Goal: Task Accomplishment & Management: Use online tool/utility

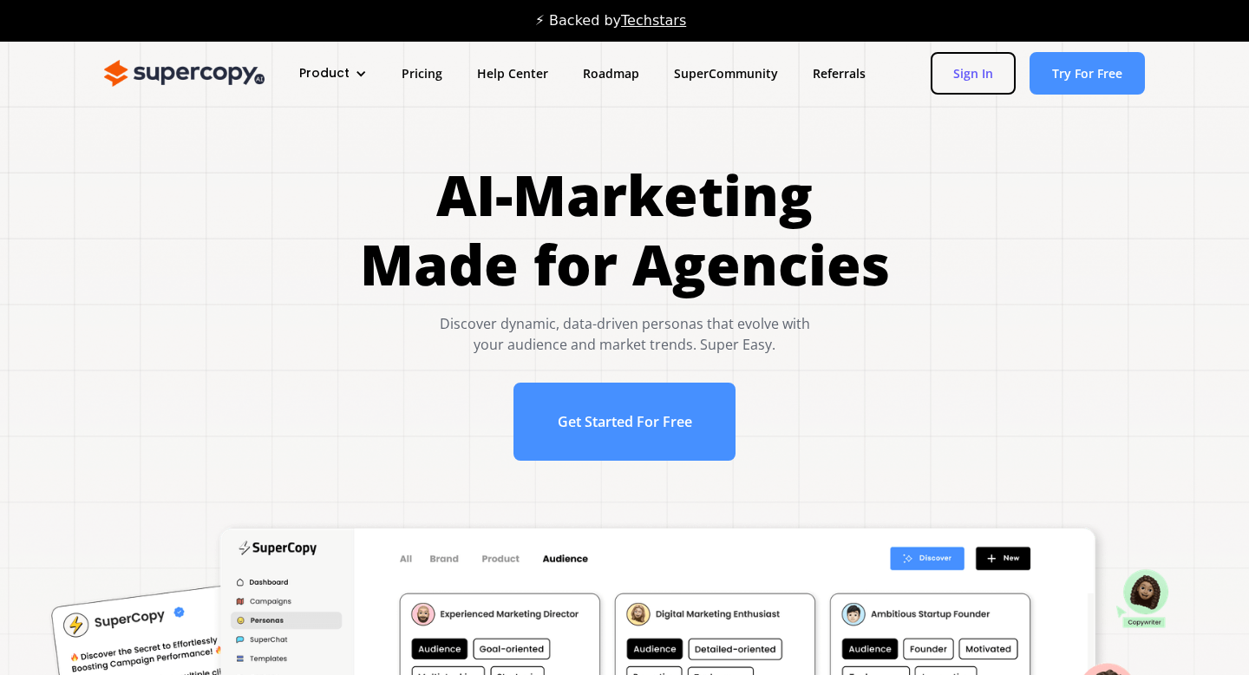
click at [981, 85] on link "Sign In" at bounding box center [973, 73] width 85 height 42
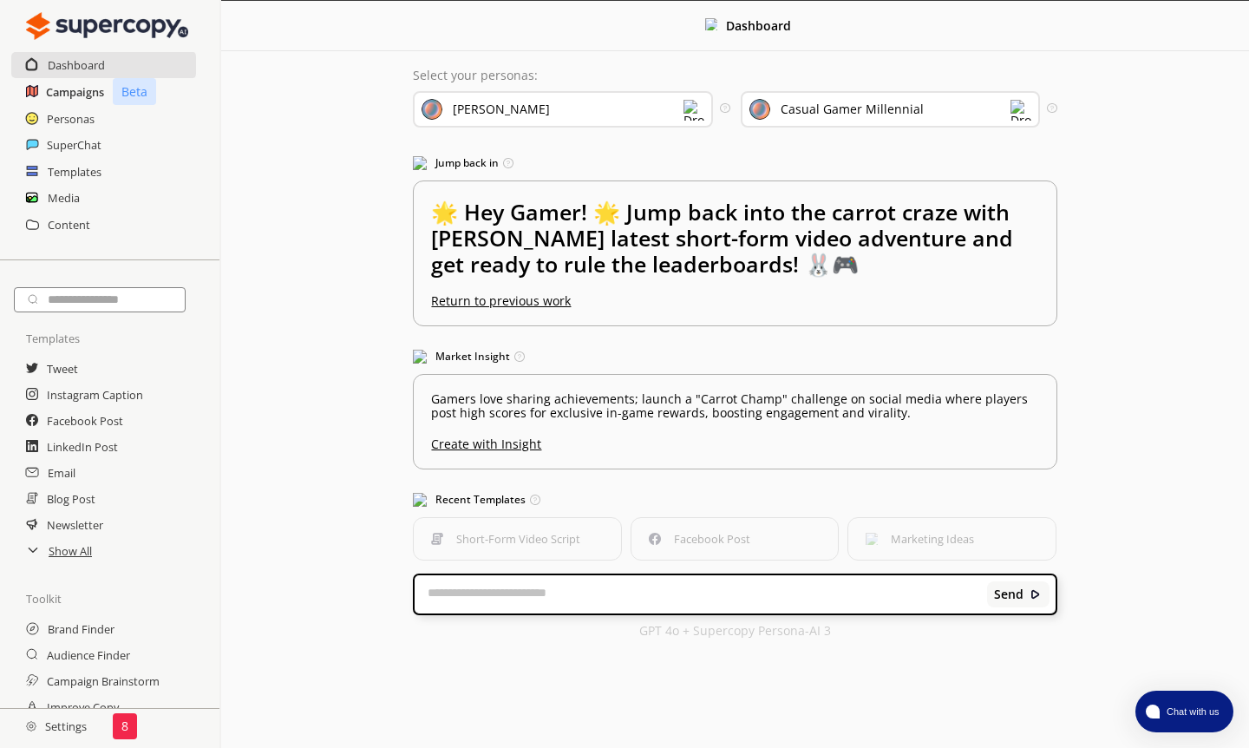
click at [58, 85] on h2 "Campaigns" at bounding box center [75, 92] width 58 height 26
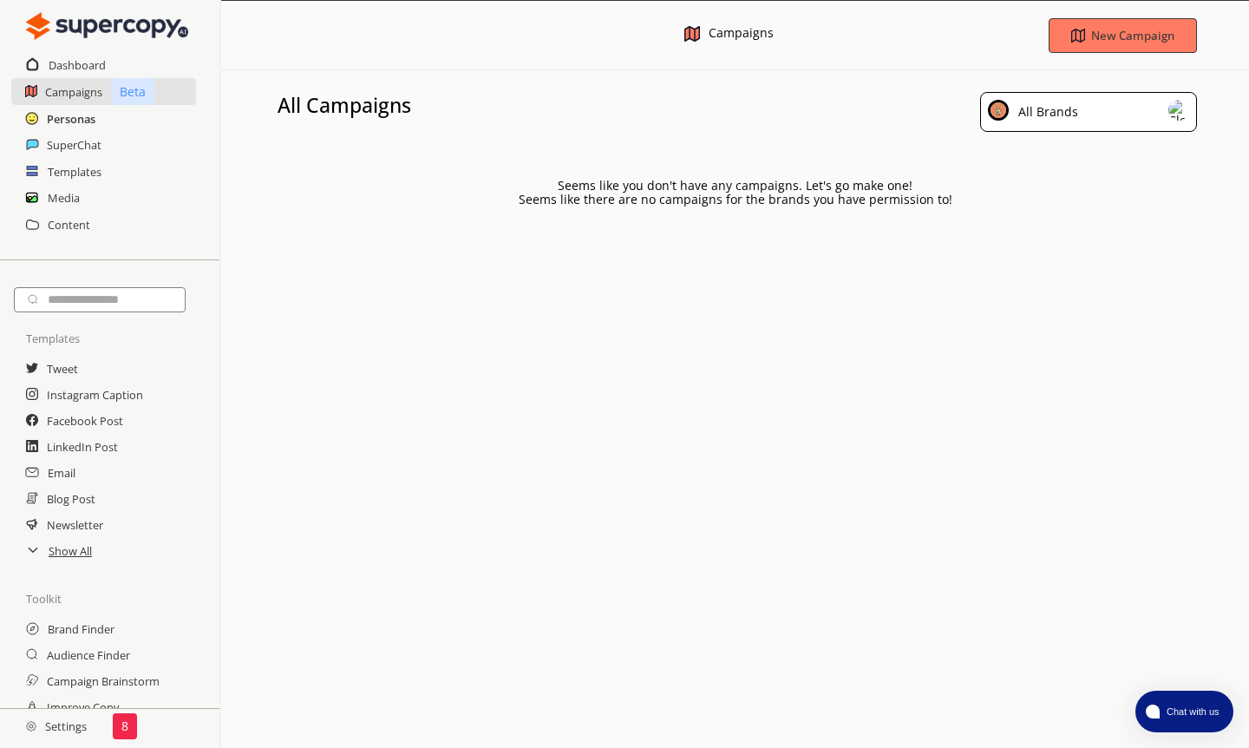
click at [62, 114] on h2 "Personas" at bounding box center [71, 119] width 49 height 26
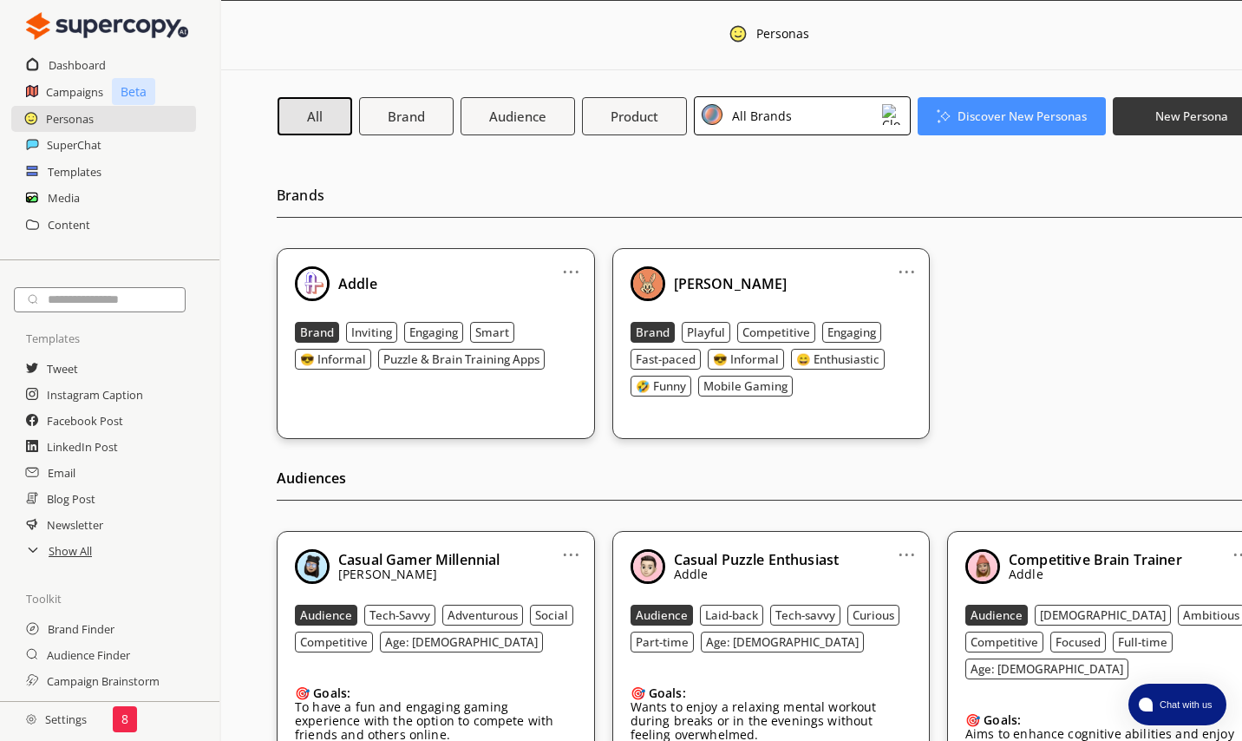
click at [54, 674] on h2 "Settings" at bounding box center [56, 719] width 113 height 35
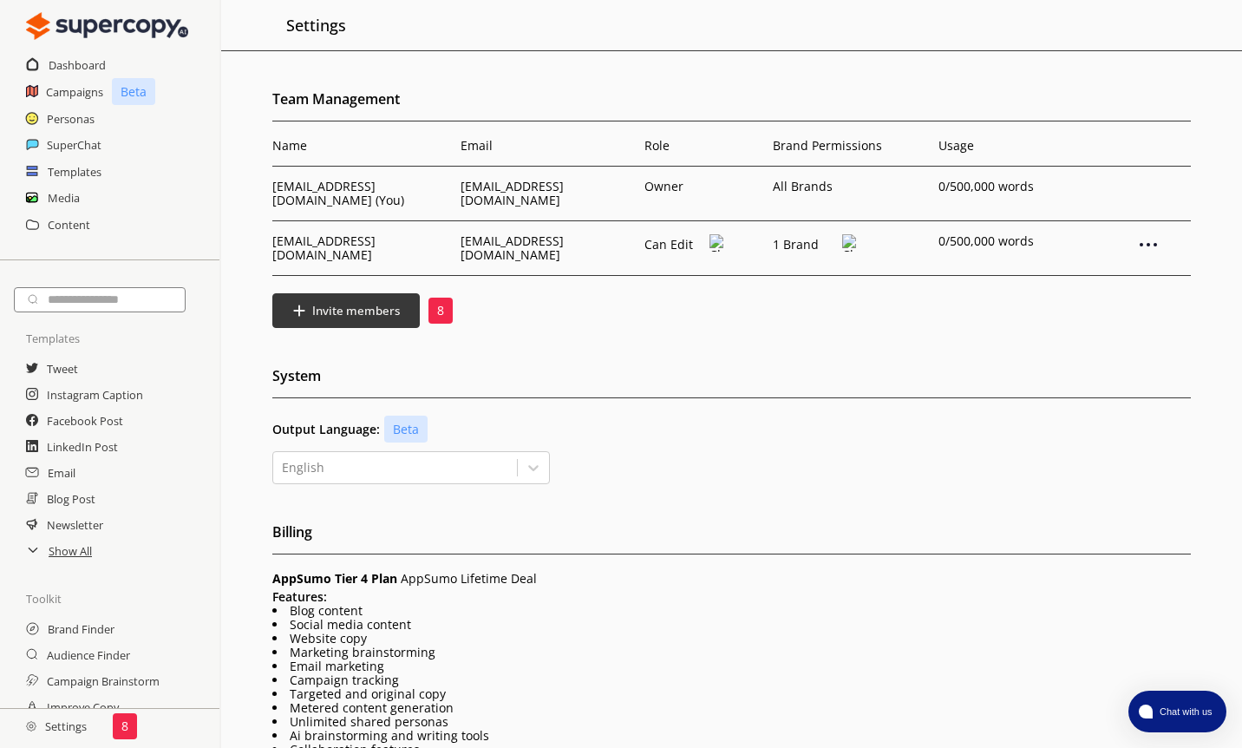
click at [441, 304] on p "8" at bounding box center [440, 311] width 7 height 14
click at [1149, 234] on img at bounding box center [1148, 244] width 21 height 21
click at [69, 62] on h2 "Dashboard" at bounding box center [78, 65] width 58 height 26
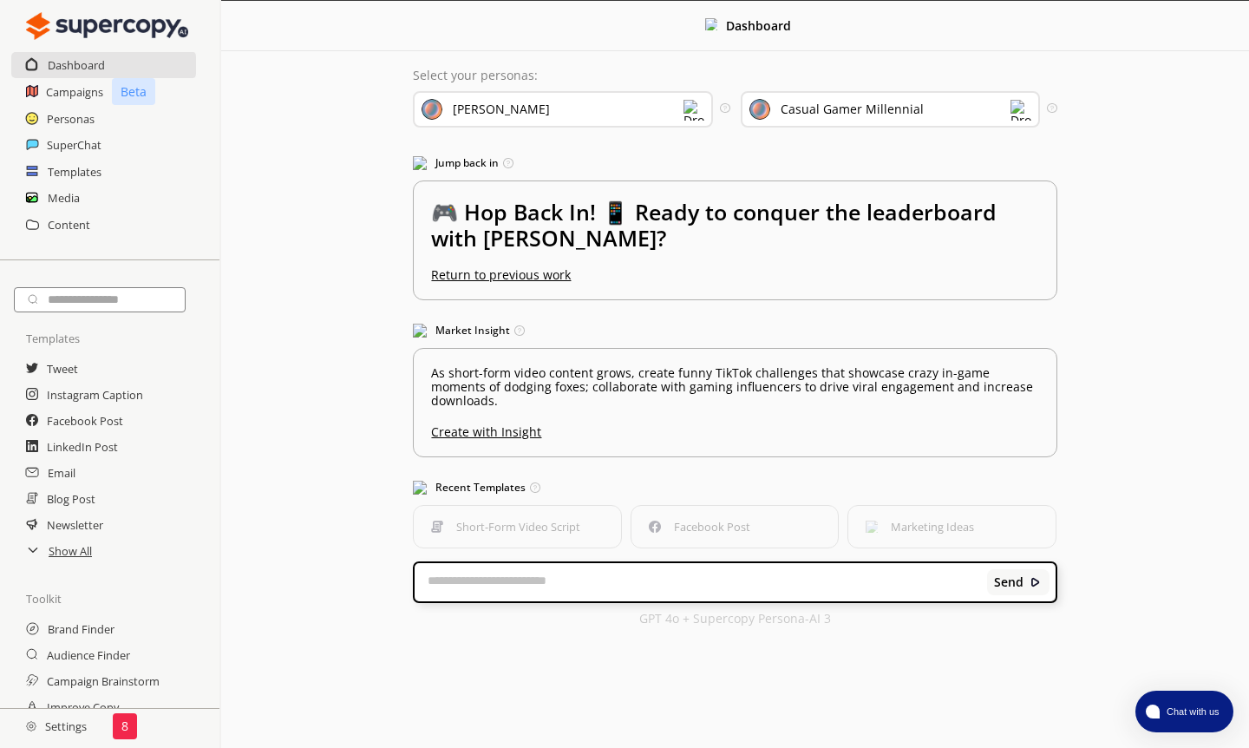
click at [551, 95] on div "[PERSON_NAME]" at bounding box center [563, 109] width 300 height 36
click at [580, 68] on div "Select your personas: Bunny Munch Select the brand persona you want to use—defi…" at bounding box center [734, 346] width 678 height 591
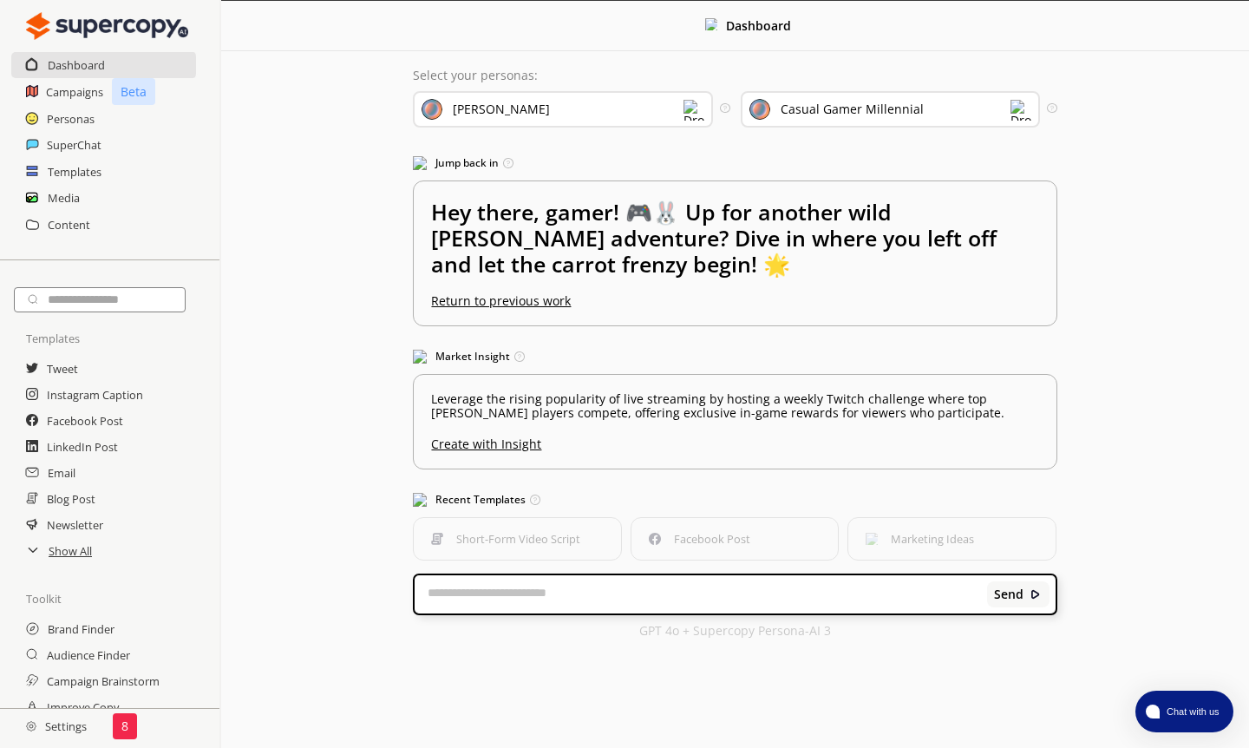
click at [596, 115] on div "[PERSON_NAME]" at bounding box center [563, 109] width 300 height 36
click at [782, 118] on div "Casual Gamer Millennial" at bounding box center [836, 109] width 174 height 19
click at [639, 118] on div "[PERSON_NAME]" at bounding box center [563, 109] width 300 height 36
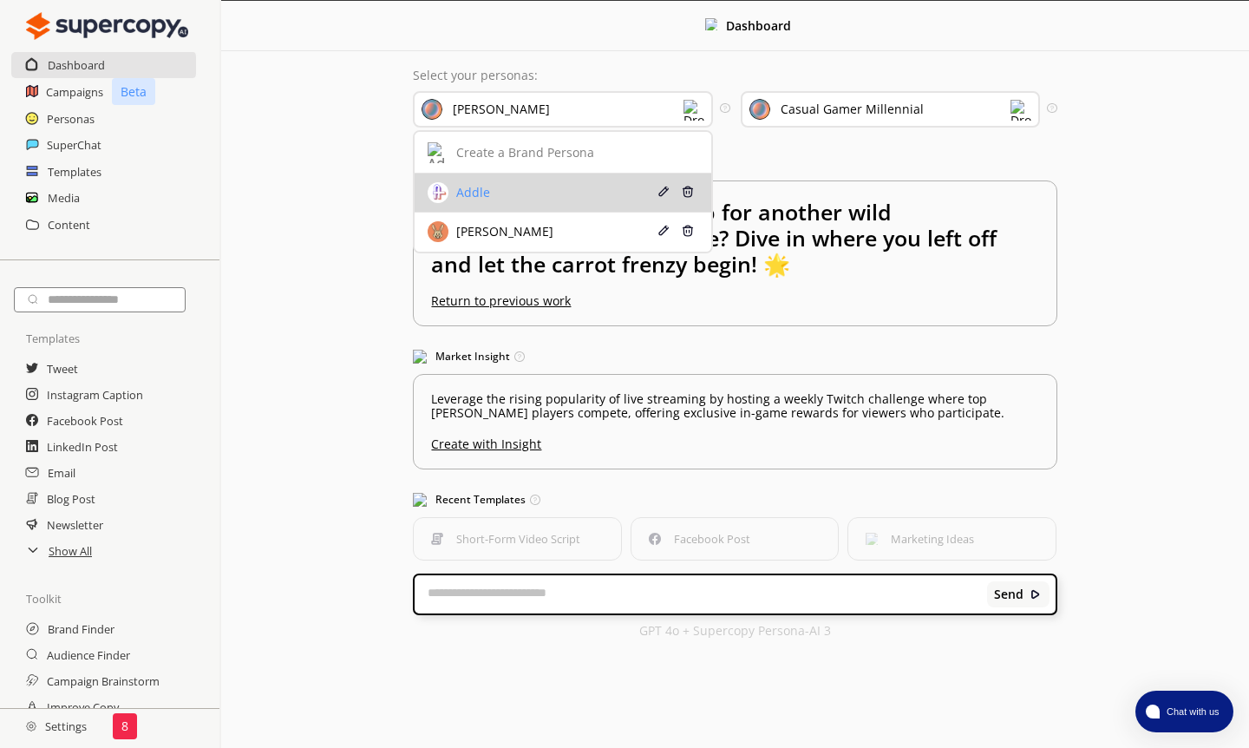
click at [617, 182] on div "Addle" at bounding box center [540, 192] width 225 height 21
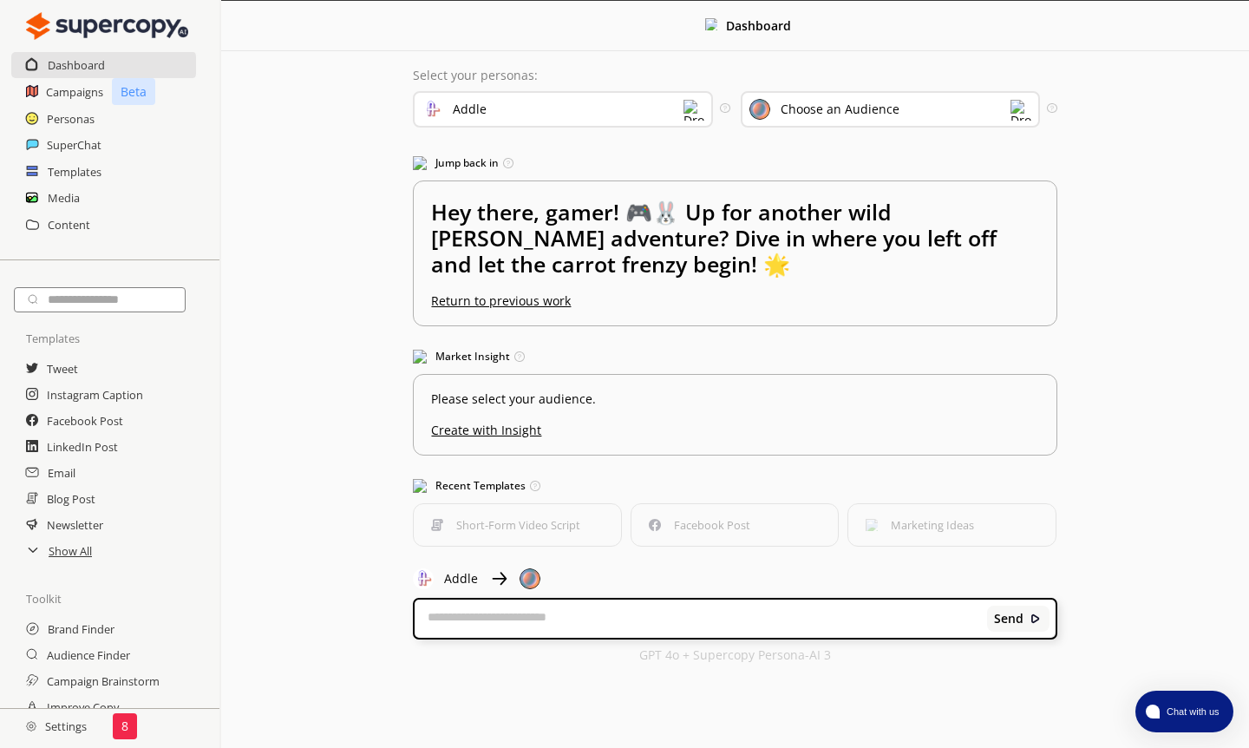
click at [625, 91] on div "Addle" at bounding box center [563, 109] width 300 height 36
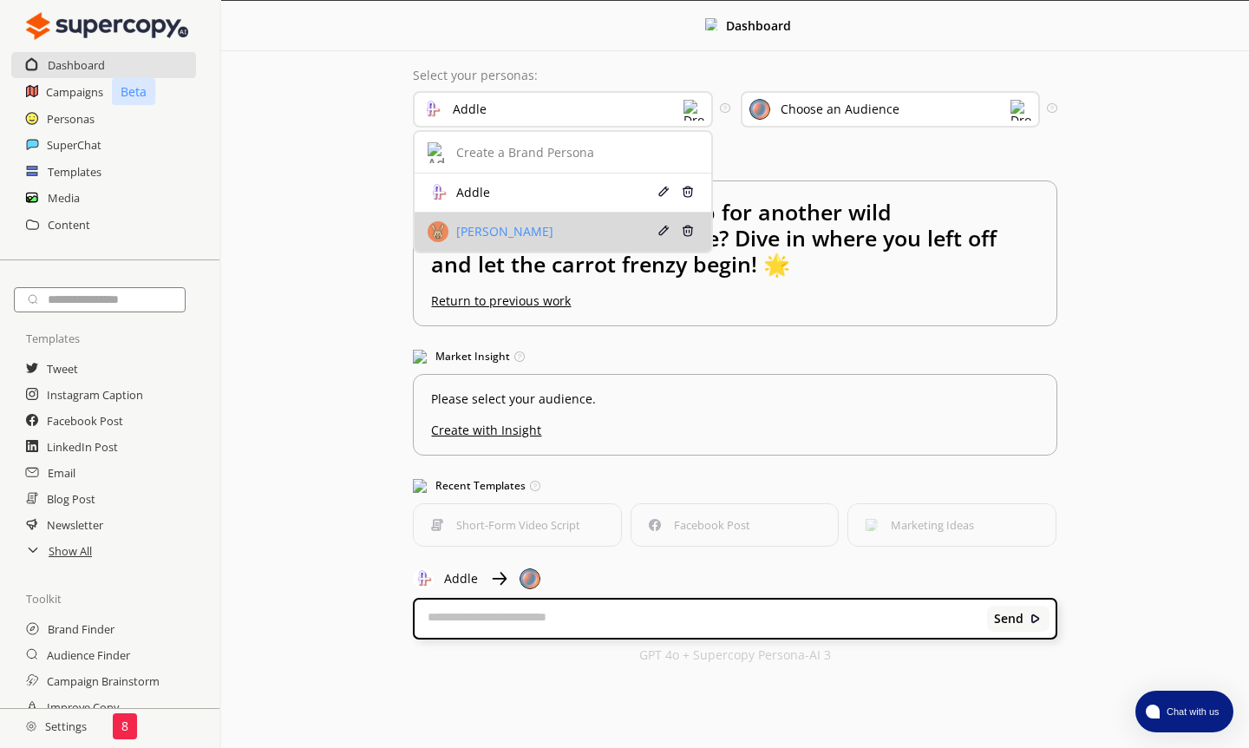
click at [574, 221] on div "[PERSON_NAME]" at bounding box center [540, 231] width 225 height 21
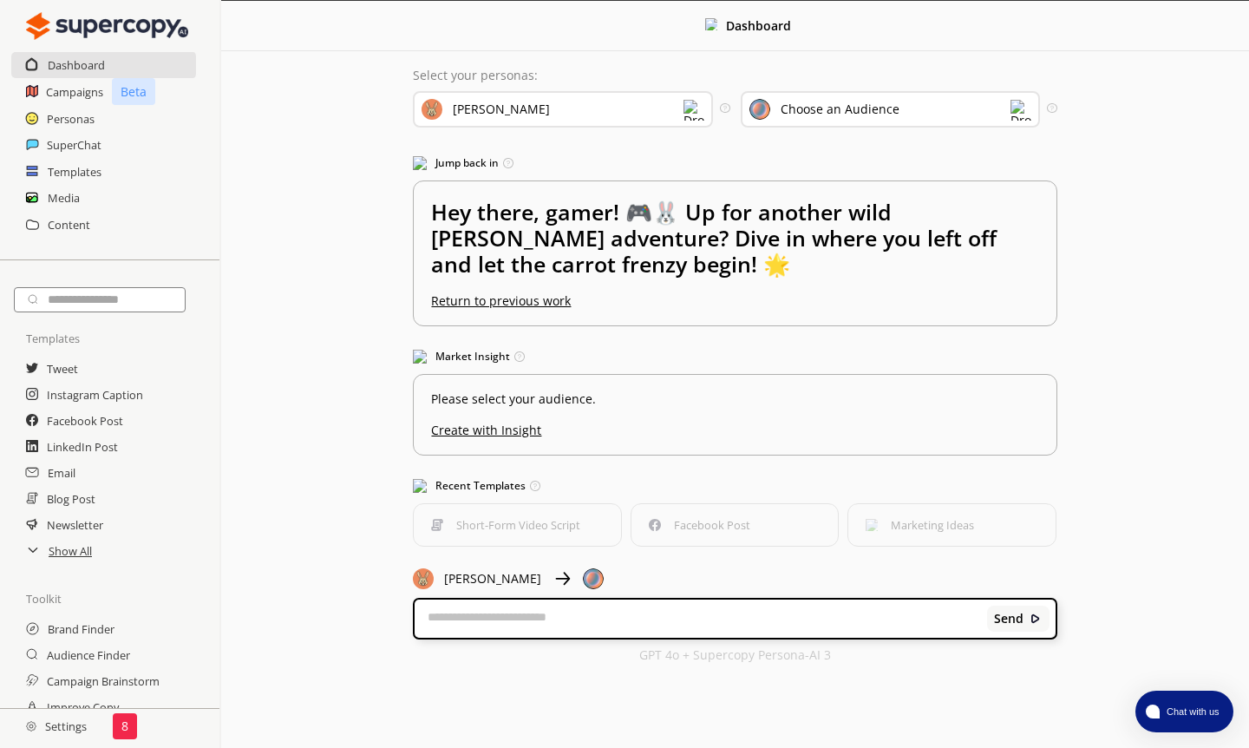
click at [827, 116] on div "Choose an Audience" at bounding box center [840, 109] width 119 height 14
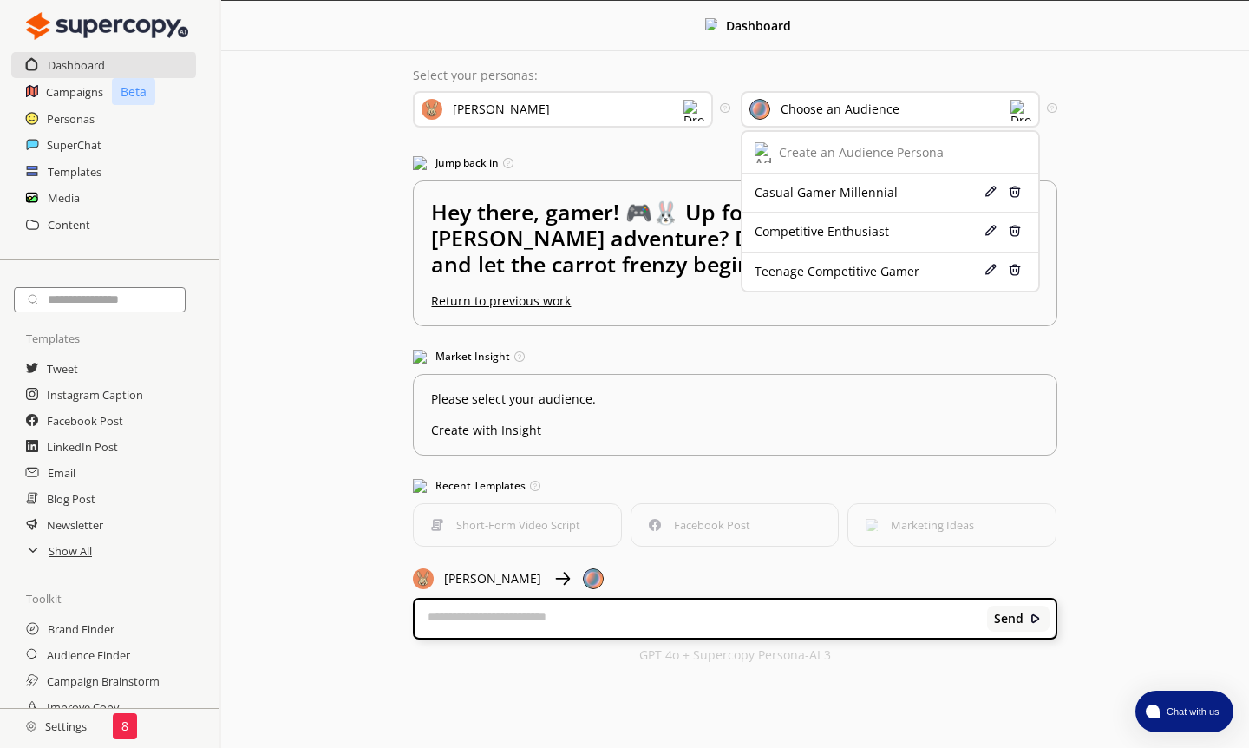
click at [846, 56] on div "Select your personas: [PERSON_NAME] Select the brand persona you want to use—de…" at bounding box center [734, 365] width 678 height 628
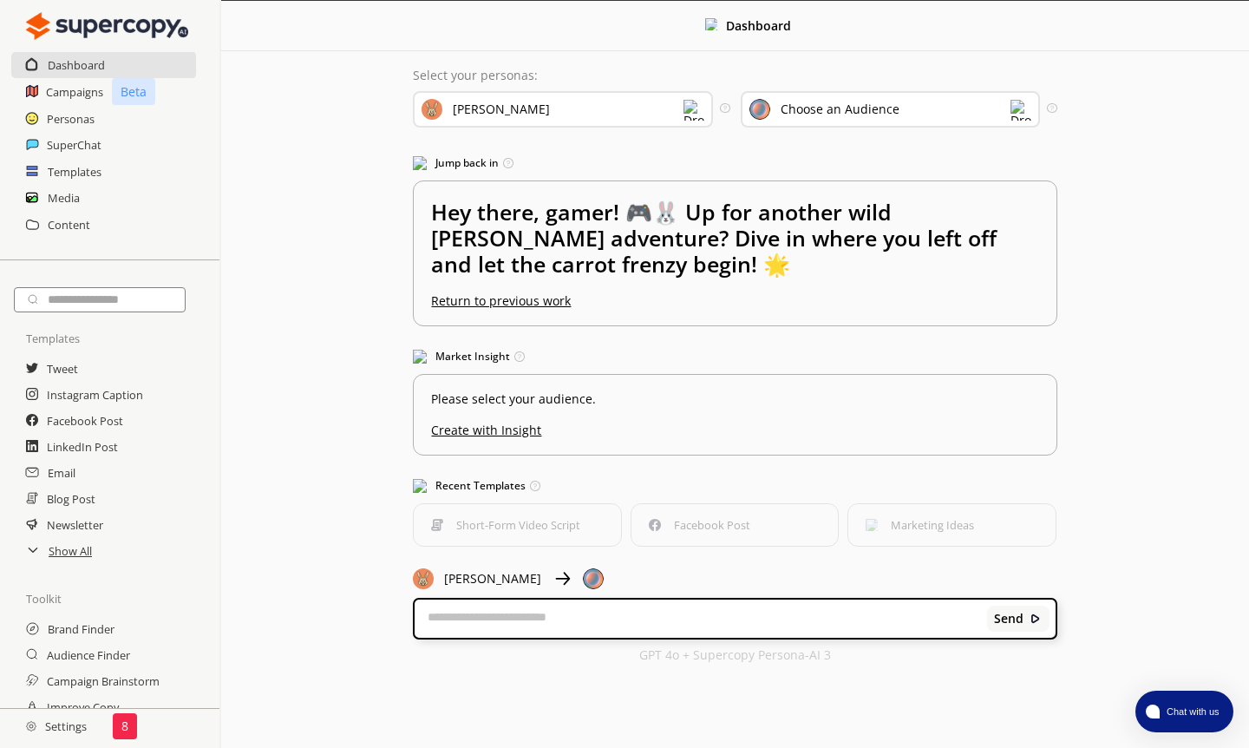
click at [703, 97] on div "[PERSON_NAME]" at bounding box center [563, 109] width 300 height 36
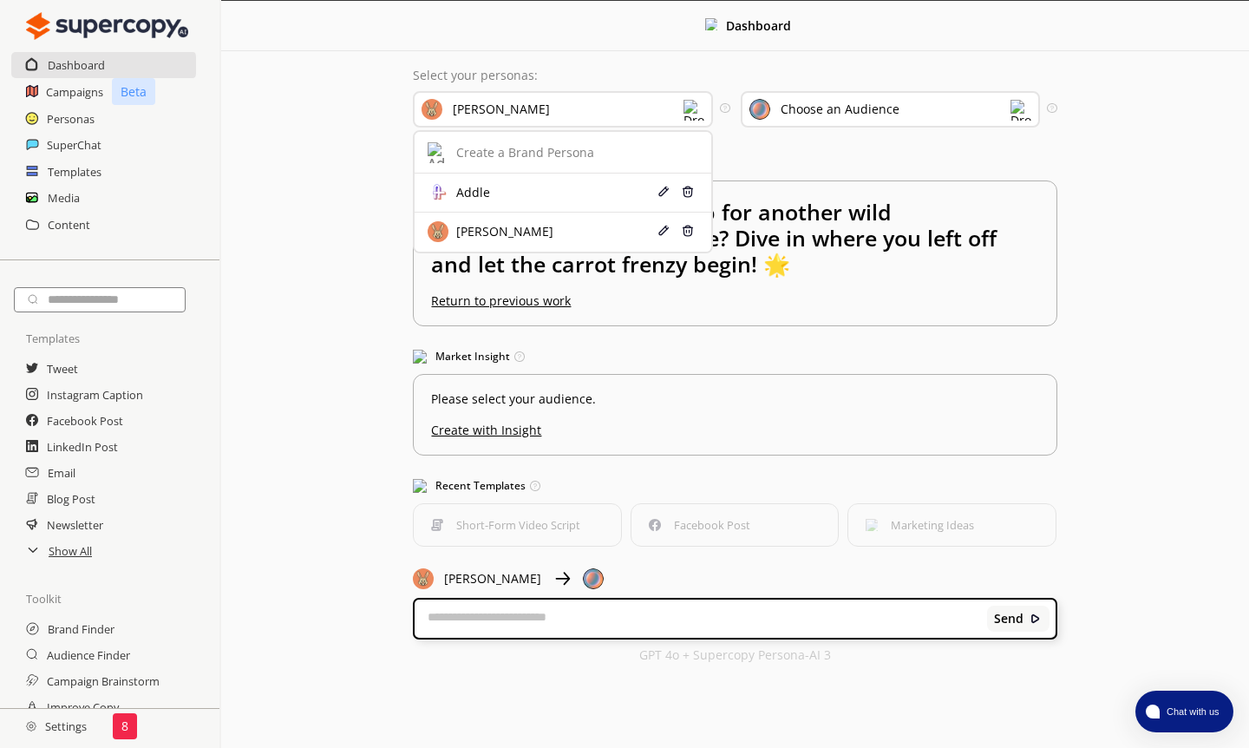
click at [703, 97] on div "[PERSON_NAME]" at bounding box center [563, 109] width 300 height 36
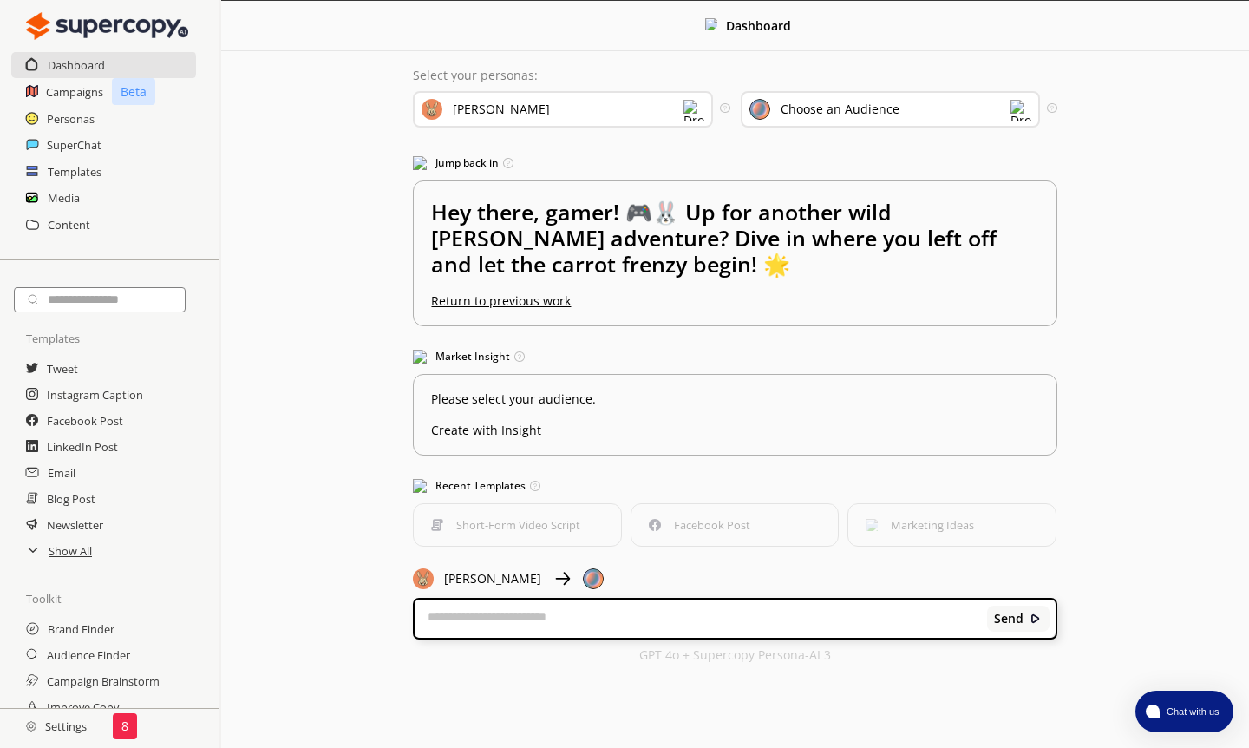
click at [670, 47] on div "Dashboard" at bounding box center [735, 26] width 1028 height 50
click at [670, 127] on div "[PERSON_NAME]" at bounding box center [563, 109] width 300 height 36
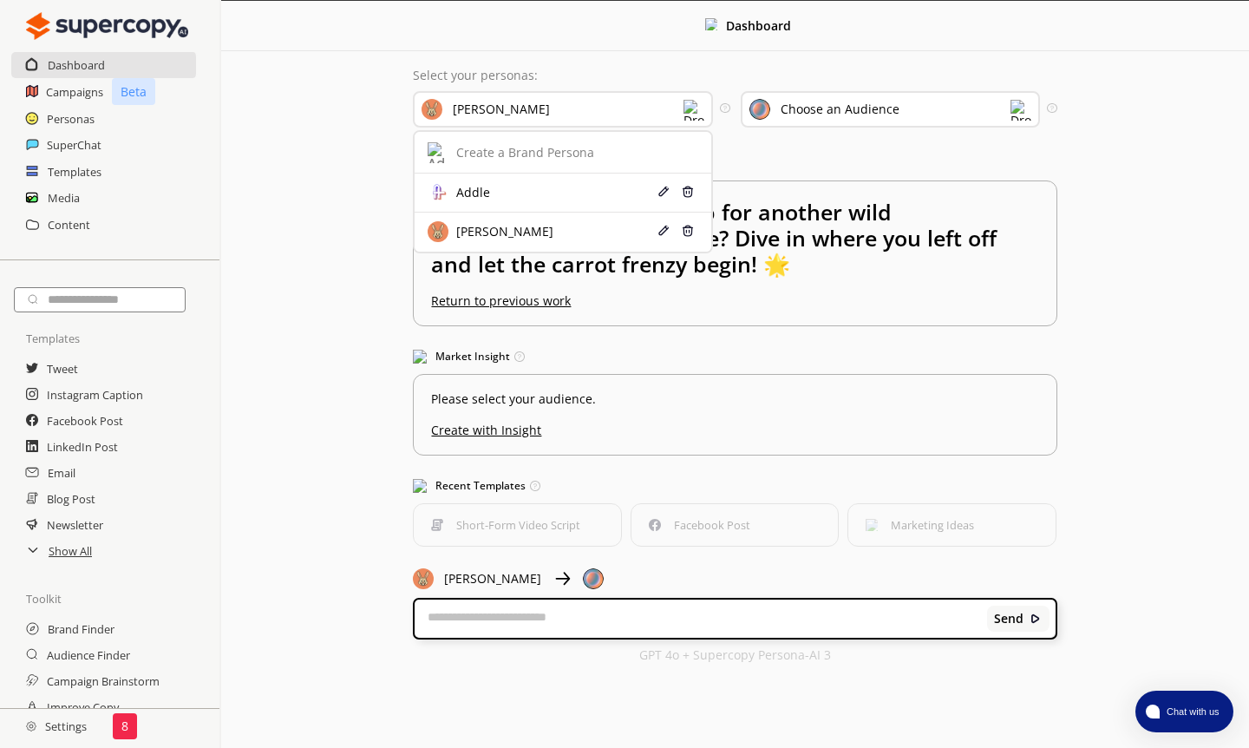
click at [501, 109] on div "[PERSON_NAME]" at bounding box center [501, 109] width 97 height 14
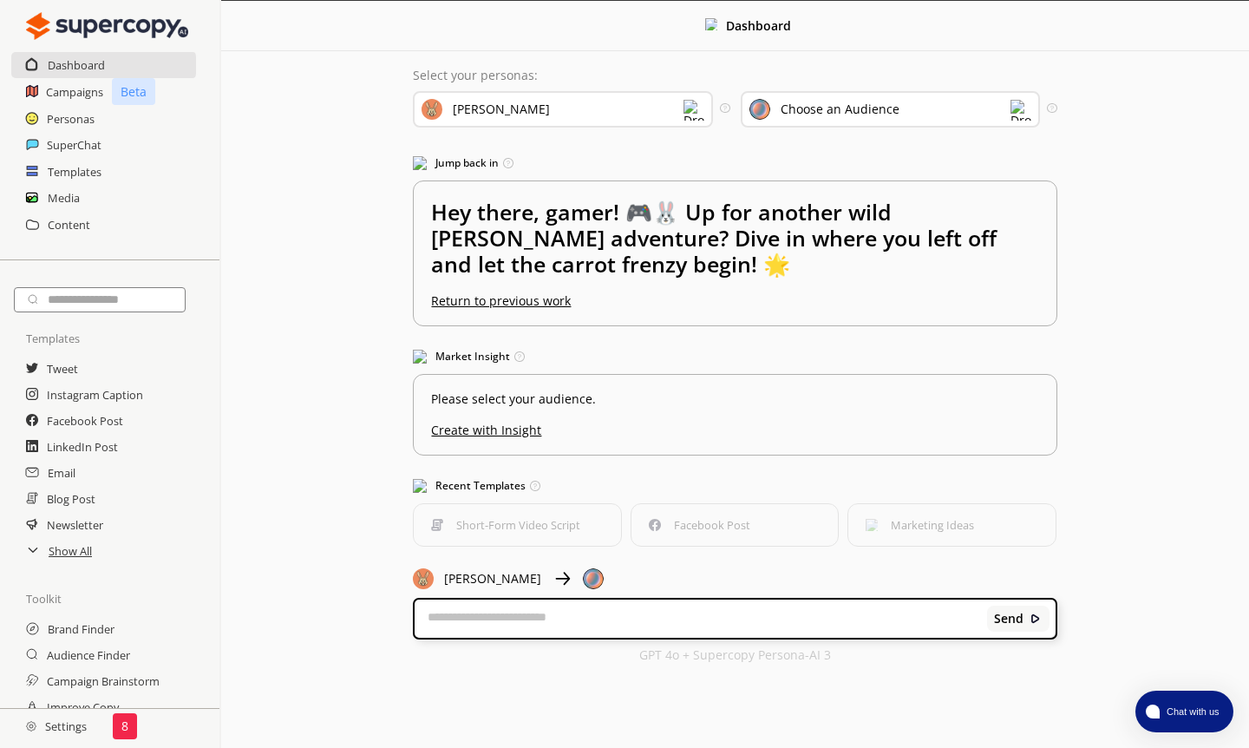
click at [832, 120] on div "Choose an Audience" at bounding box center [891, 109] width 300 height 36
